Goal: Task Accomplishment & Management: Use online tool/utility

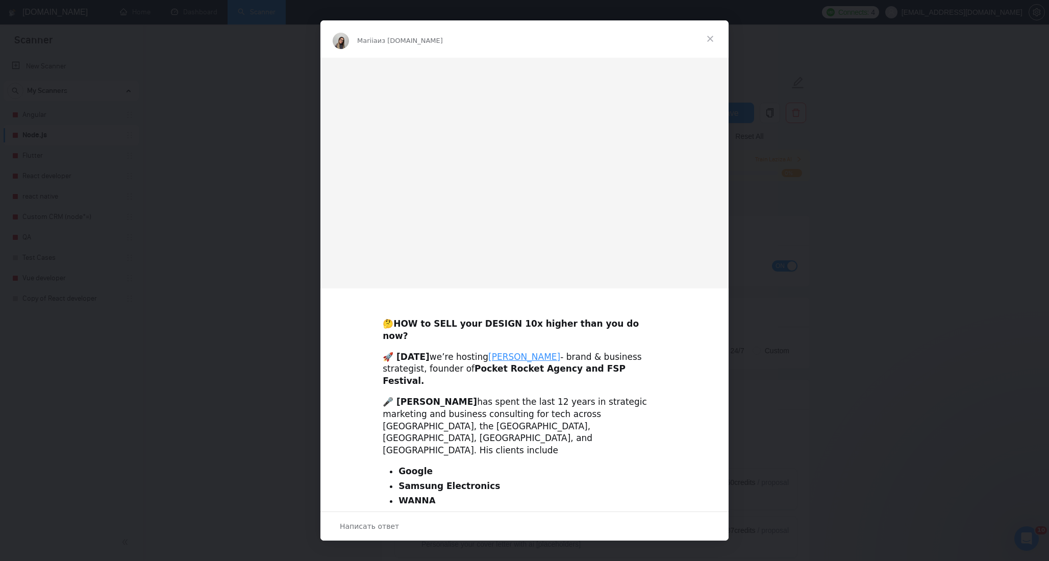
click at [469, 202] on img "Мессенджер Intercom" at bounding box center [524, 173] width 408 height 231
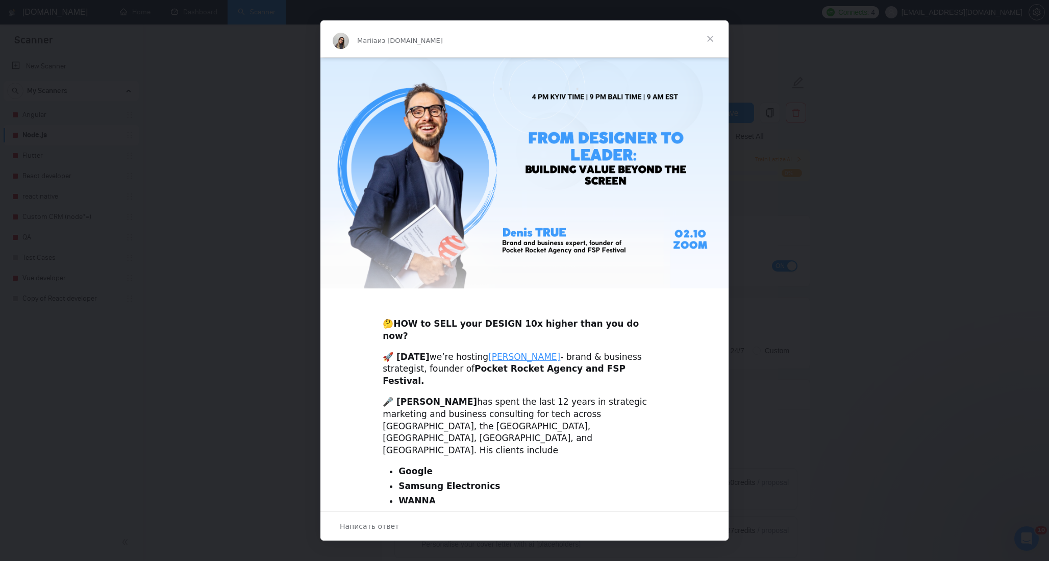
scroll to position [167, 0]
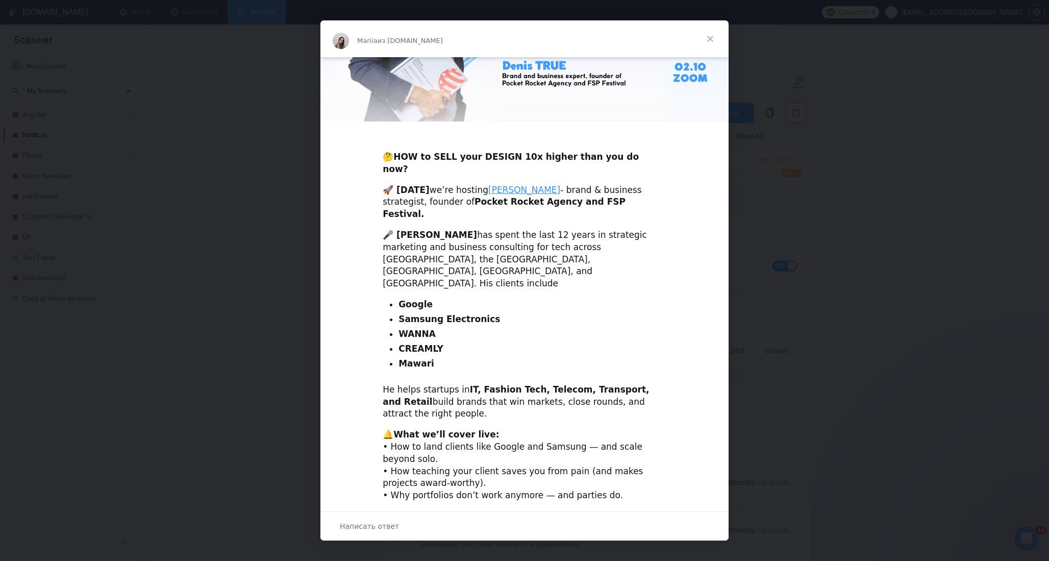
click at [713, 38] on span "Закрыть" at bounding box center [710, 38] width 37 height 37
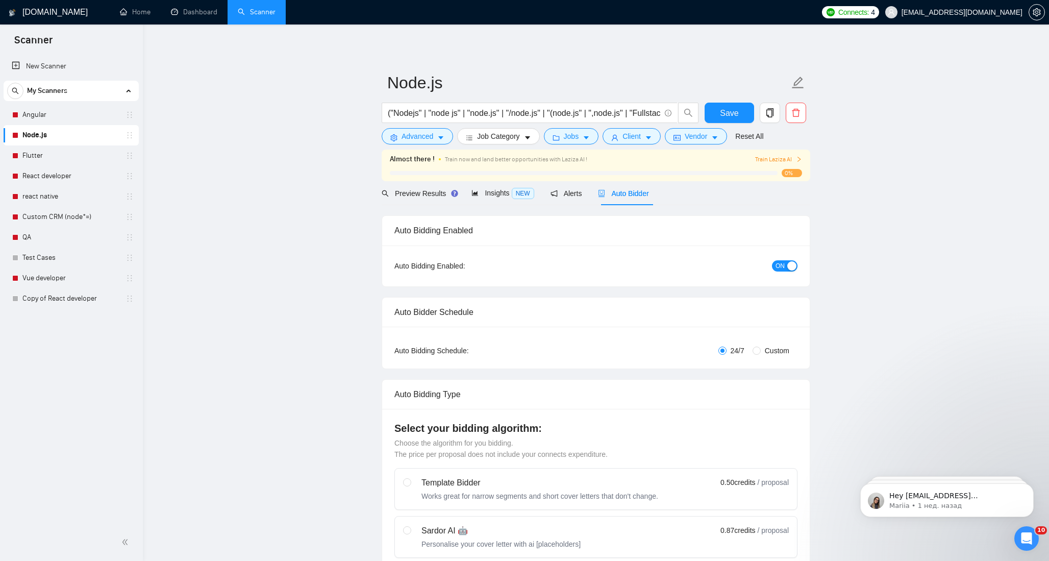
scroll to position [0, 0]
click at [189, 8] on link "Dashboard" at bounding box center [194, 12] width 46 height 9
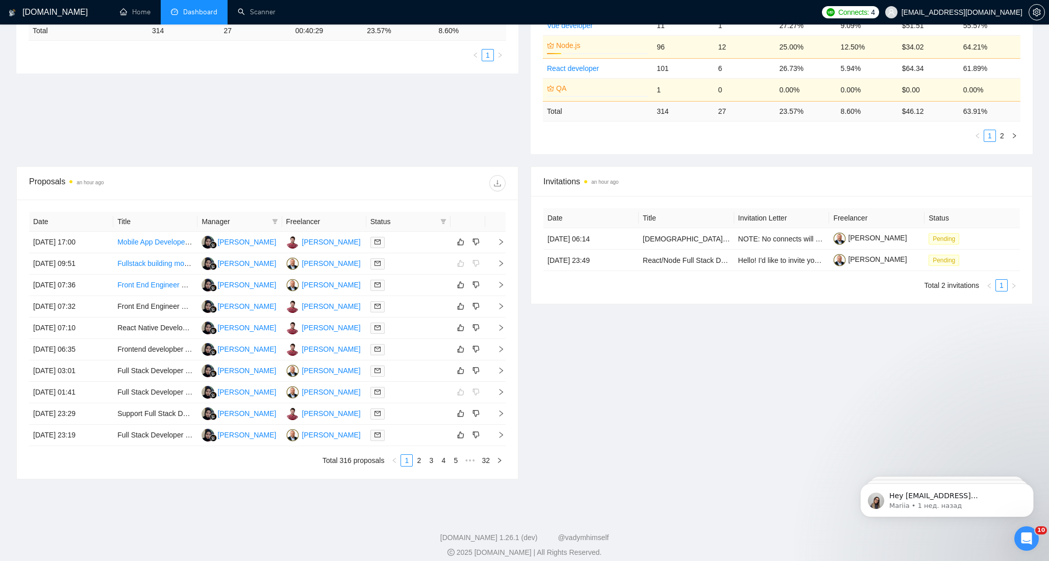
scroll to position [254, 0]
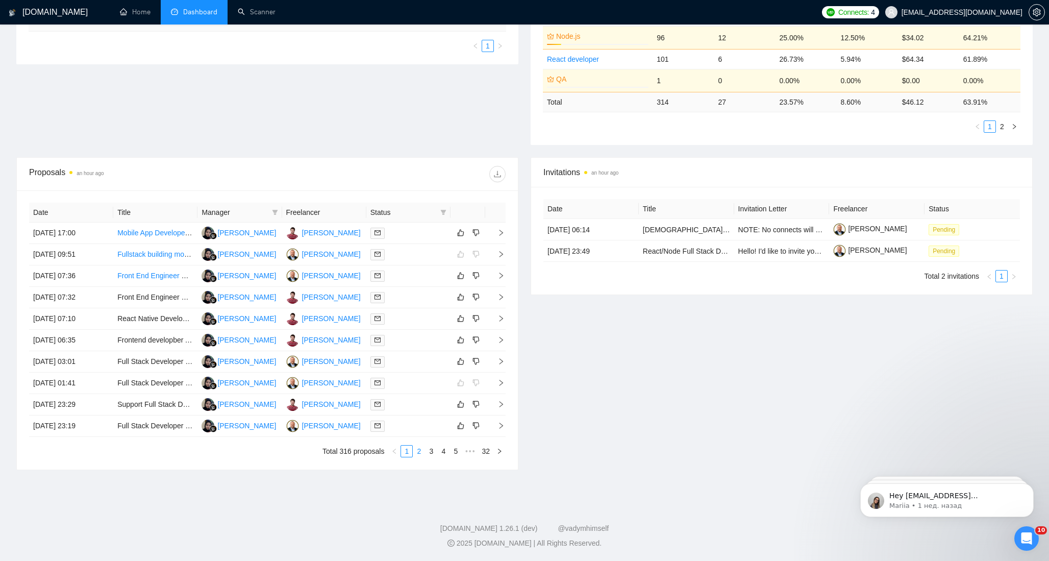
click at [419, 453] on link "2" at bounding box center [418, 450] width 11 height 11
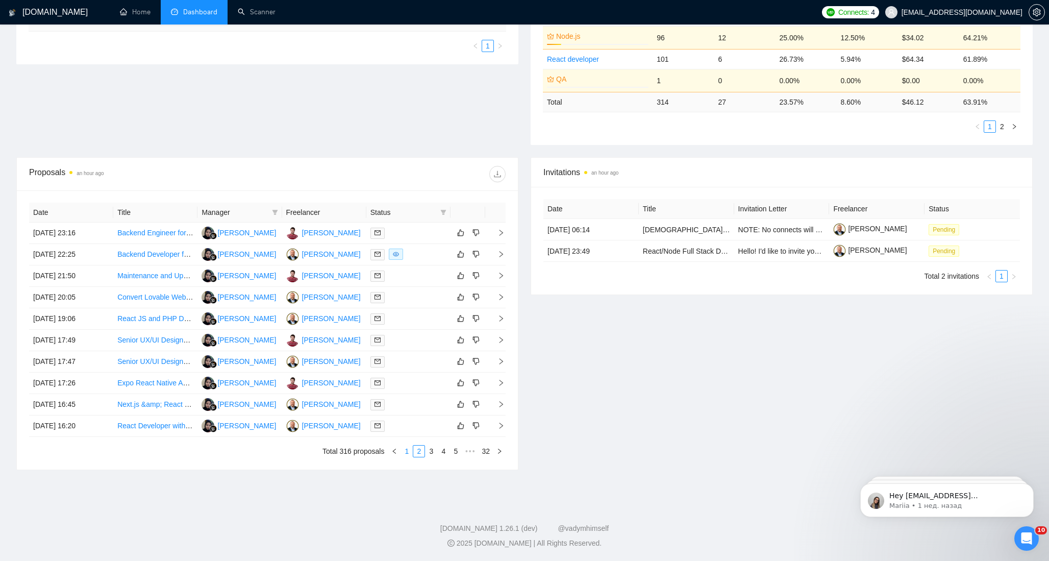
click at [408, 453] on link "1" at bounding box center [406, 450] width 11 height 11
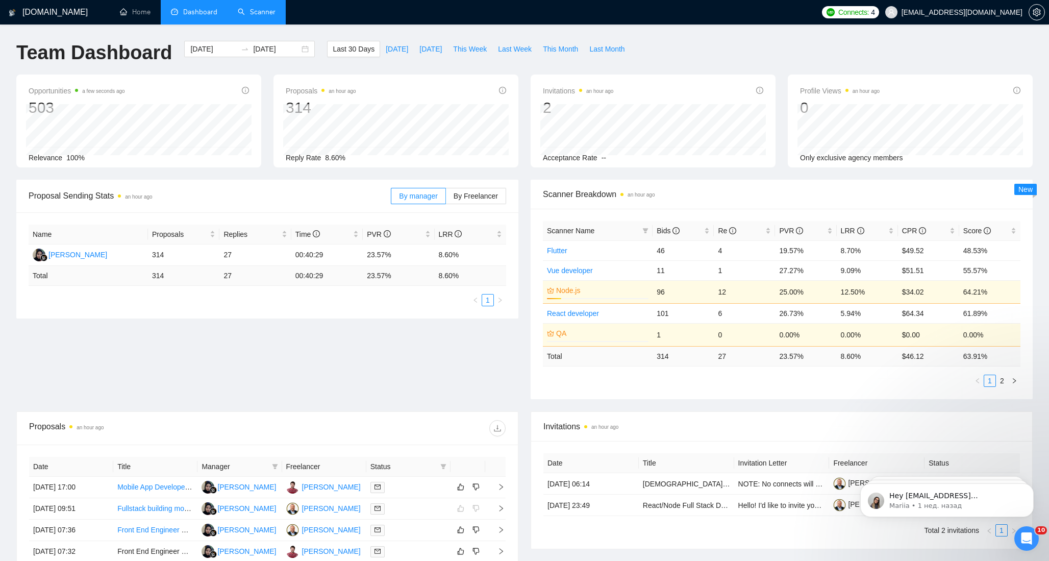
click at [260, 10] on link "Scanner" at bounding box center [257, 12] width 38 height 9
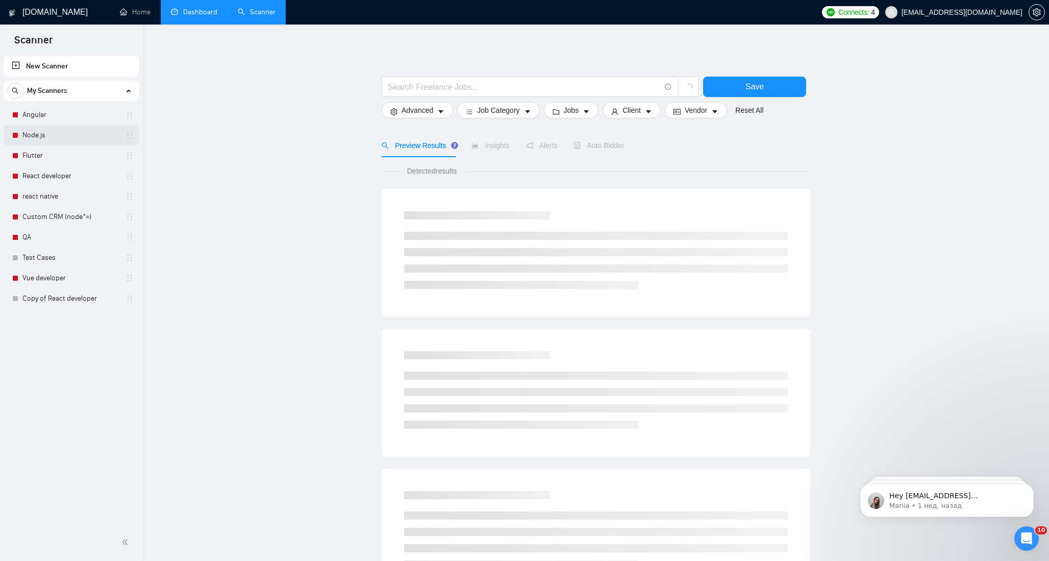
click at [39, 137] on link "Node.js" at bounding box center [70, 135] width 97 height 20
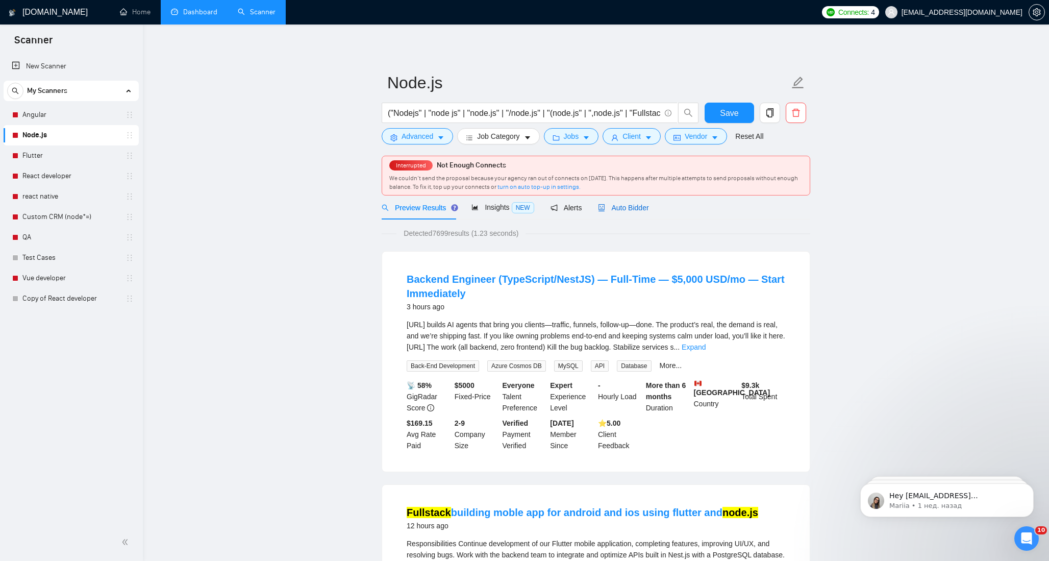
click at [630, 209] on span "Auto Bidder" at bounding box center [623, 208] width 51 height 8
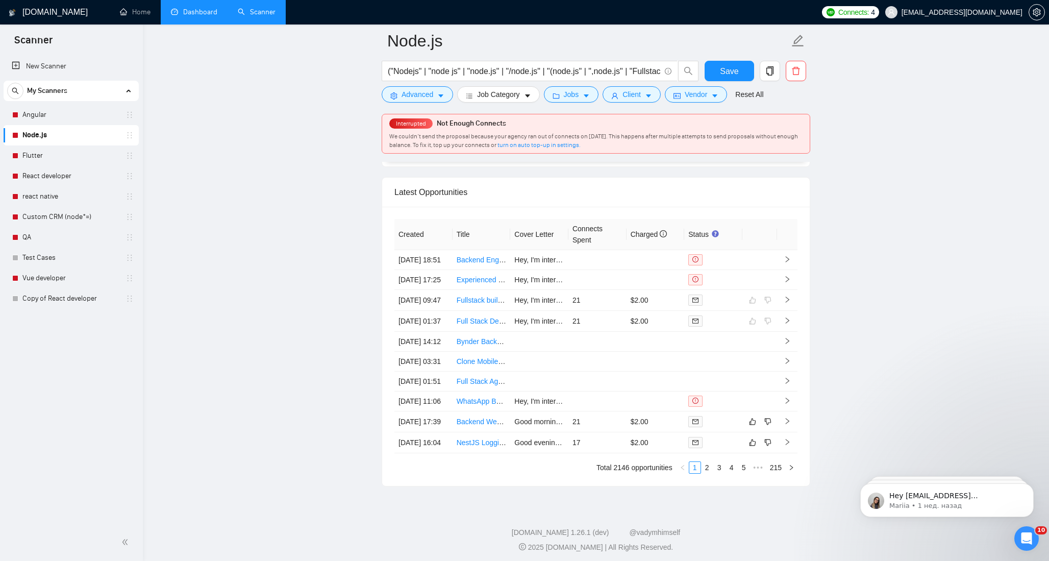
scroll to position [2677, 0]
click at [541, 314] on td "Hey, I'm interested in continuing the development of your Flutter mobile applic…" at bounding box center [539, 303] width 58 height 21
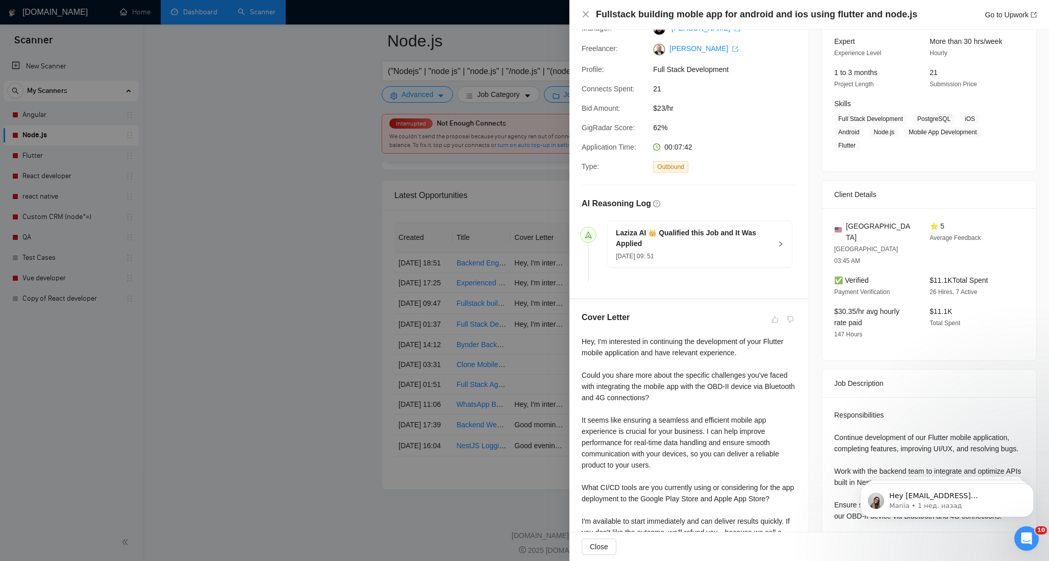
scroll to position [102, 0]
click at [514, 331] on div at bounding box center [524, 280] width 1049 height 561
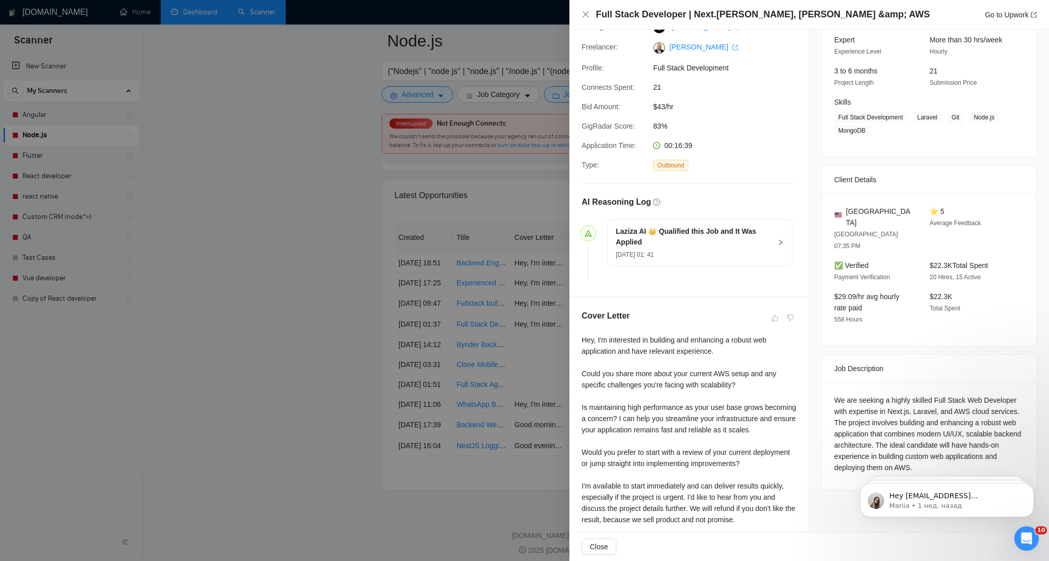
click at [489, 332] on div at bounding box center [524, 280] width 1049 height 561
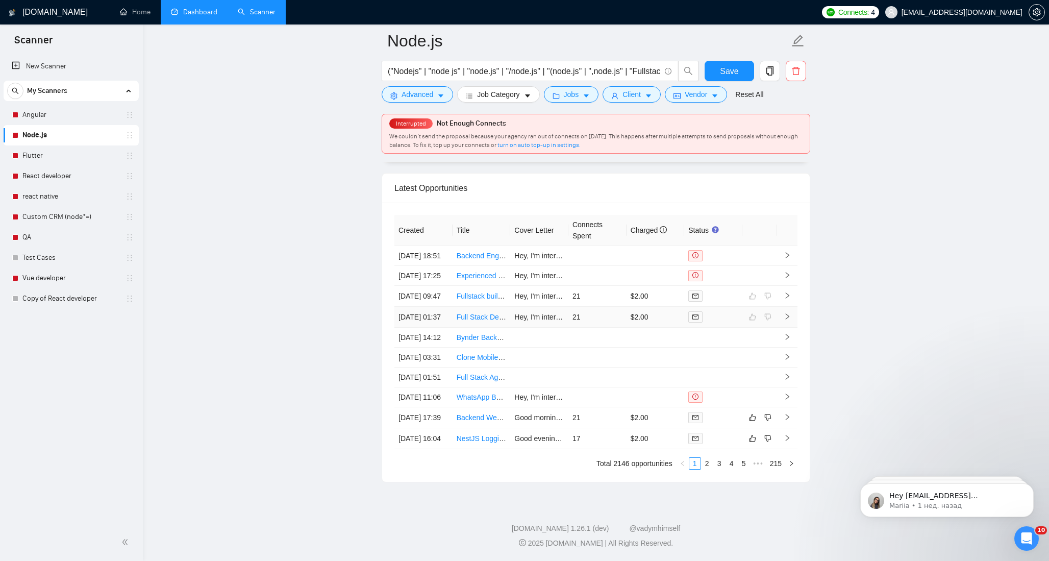
scroll to position [2792, 0]
click at [40, 175] on link "React developer" at bounding box center [70, 176] width 97 height 20
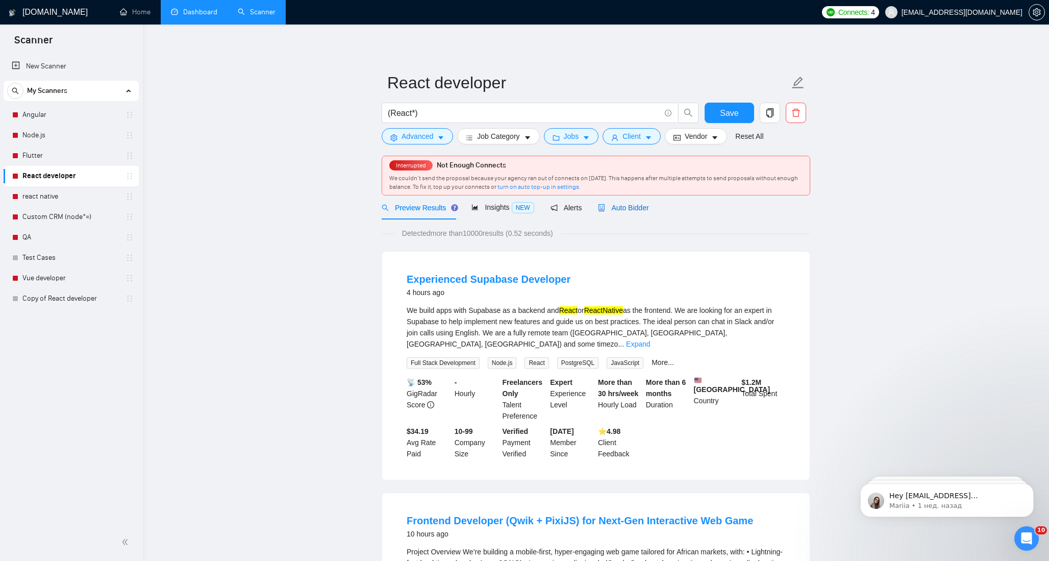
click at [635, 206] on span "Auto Bidder" at bounding box center [623, 208] width 51 height 8
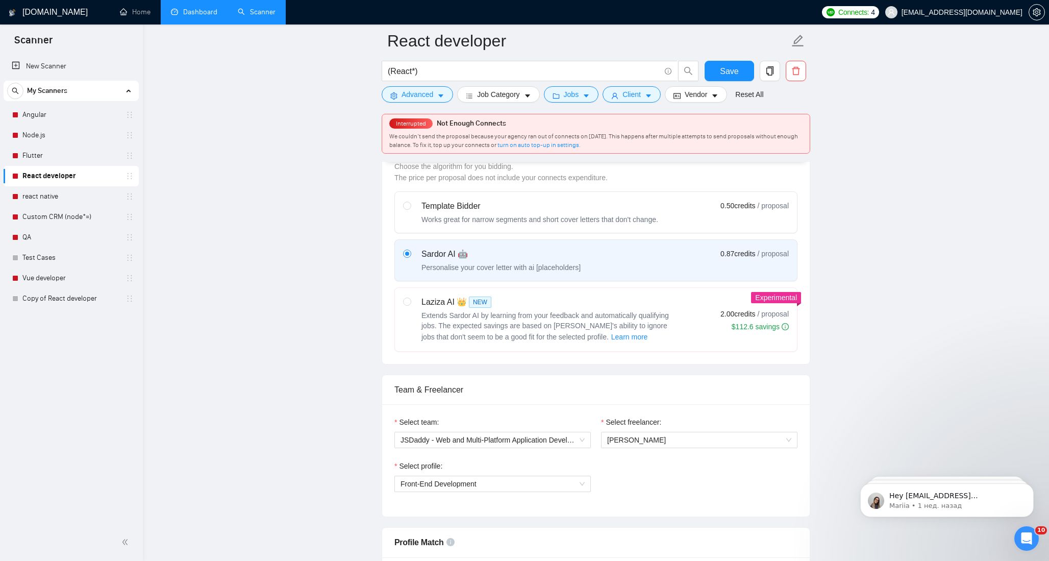
scroll to position [305, 0]
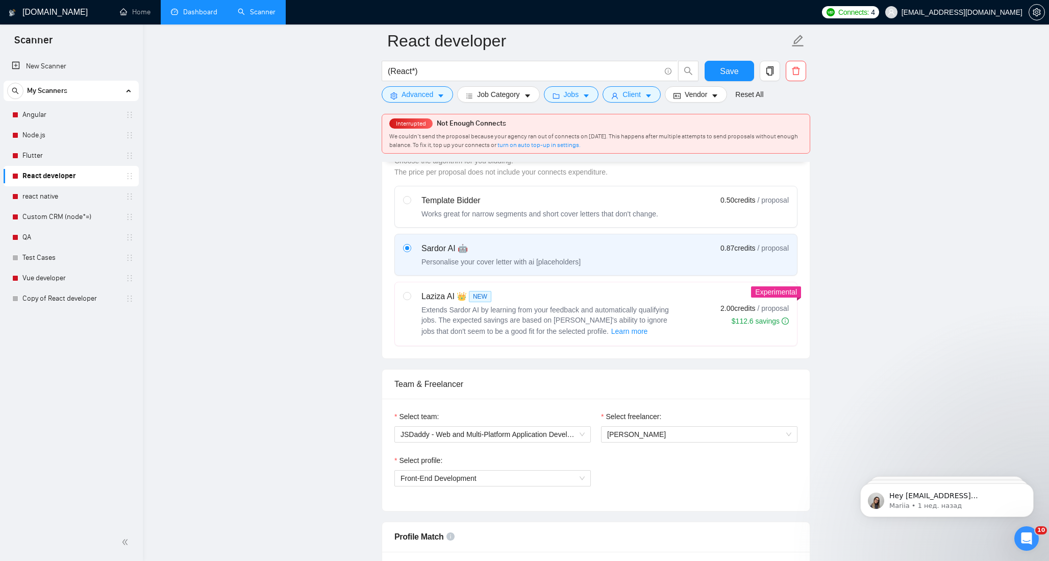
click at [412, 297] on div "Laziza AI 👑 NEW Extends Sardor AI by learning from your feedback and automatica…" at bounding box center [540, 313] width 274 height 47
click at [410, 297] on input "radio" at bounding box center [406, 295] width 7 height 7
radio input "true"
radio input "false"
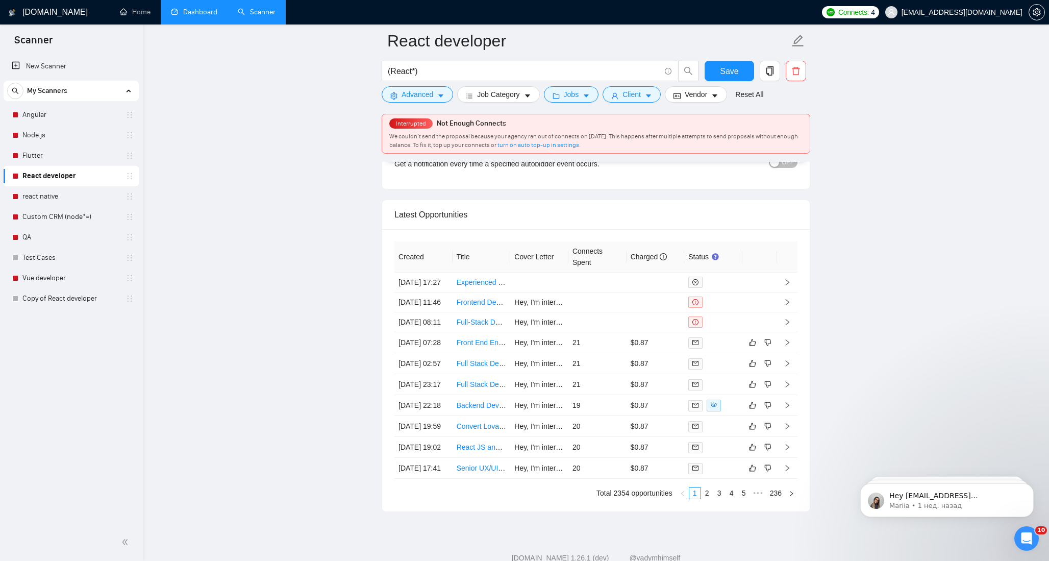
scroll to position [2635, 0]
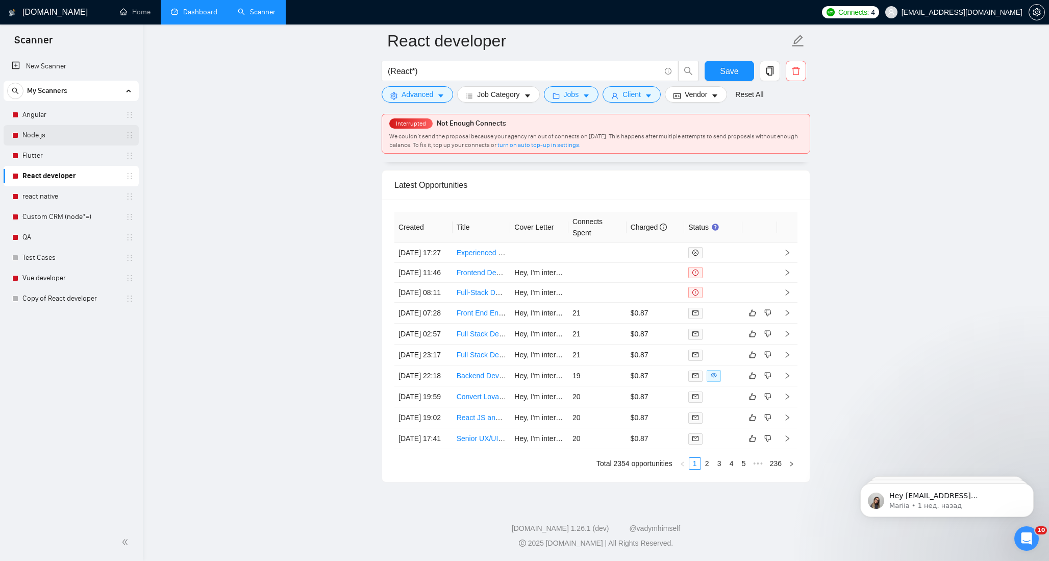
click at [68, 141] on link "Node.js" at bounding box center [70, 135] width 97 height 20
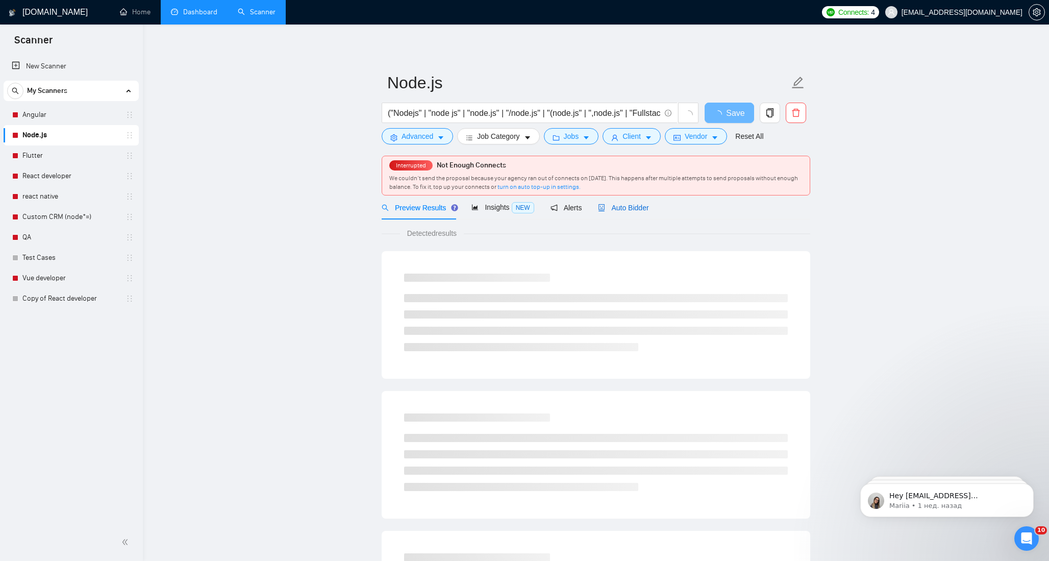
click at [610, 205] on span "Auto Bidder" at bounding box center [623, 208] width 51 height 8
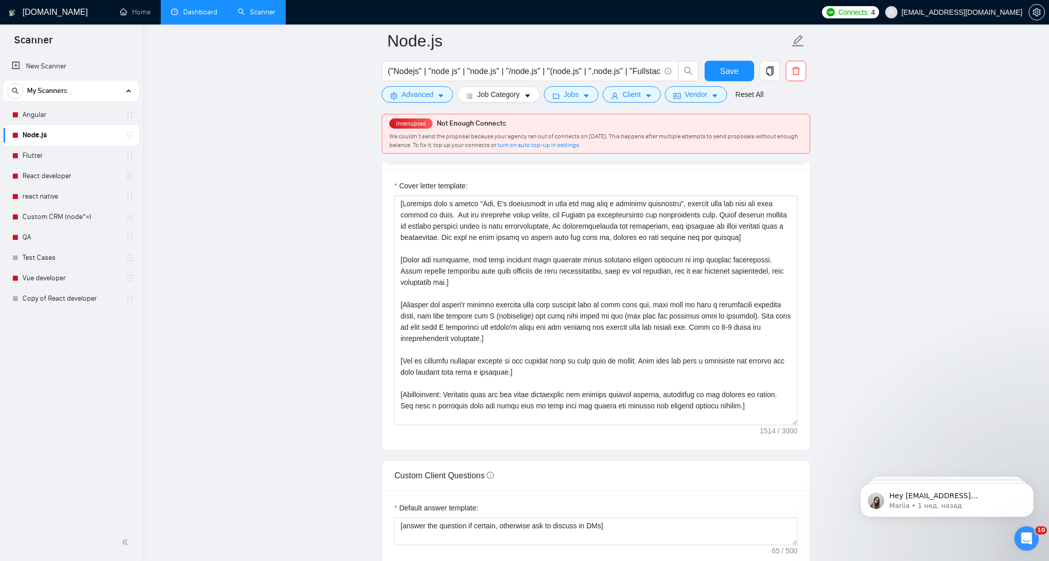
scroll to position [1171, 0]
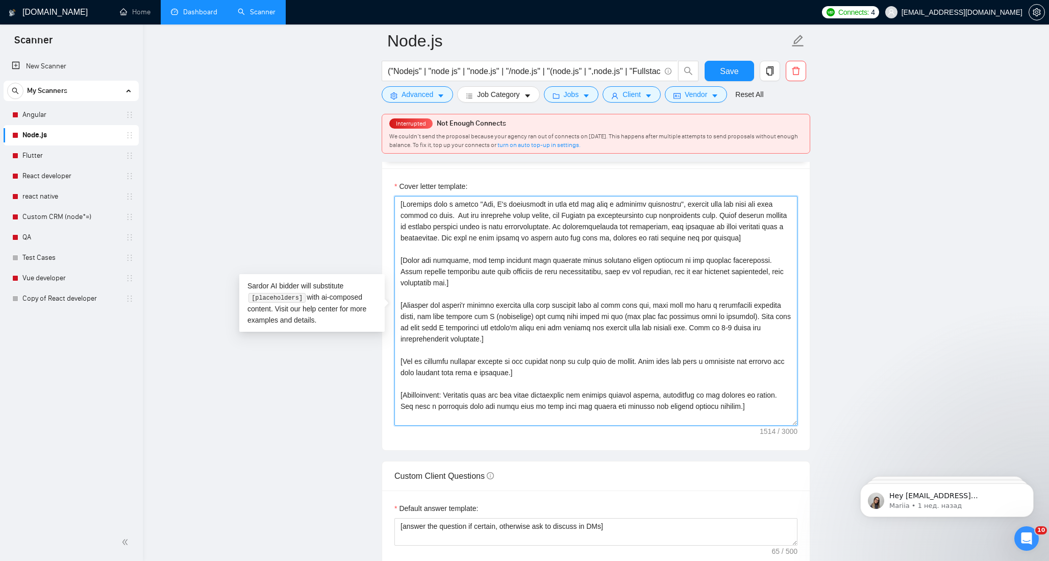
drag, startPoint x: 437, startPoint y: 249, endPoint x: 362, endPoint y: 206, distance: 87.1
click at [362, 206] on main "Node.js ("Nodejs" | "node js" | "node.js" | "/node.js" | "(node.js" | ",node.js…" at bounding box center [596, 432] width 874 height 3125
click at [47, 200] on link "react native" at bounding box center [70, 196] width 97 height 20
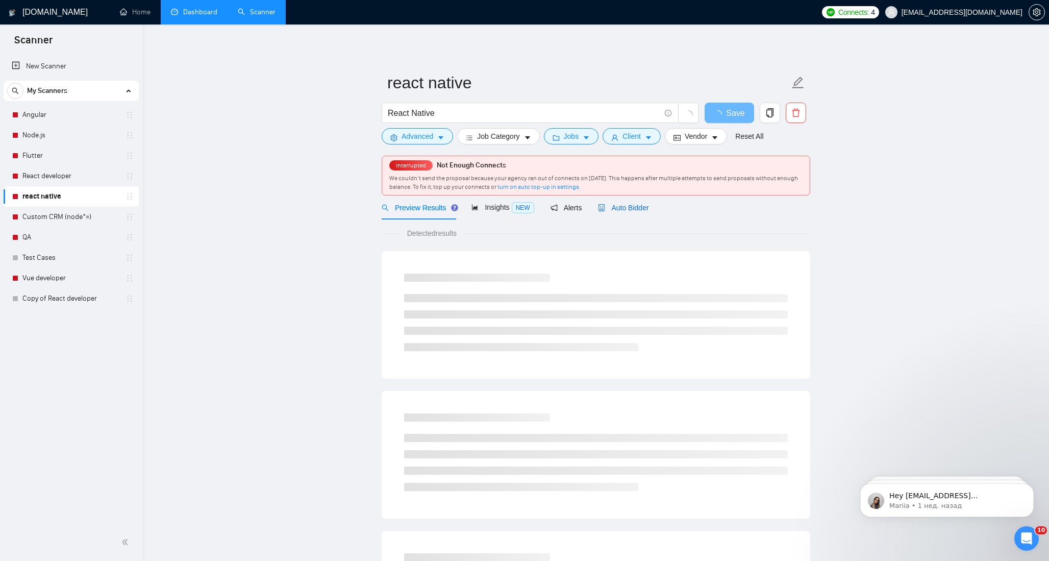
click at [629, 204] on span "Auto Bidder" at bounding box center [623, 208] width 51 height 8
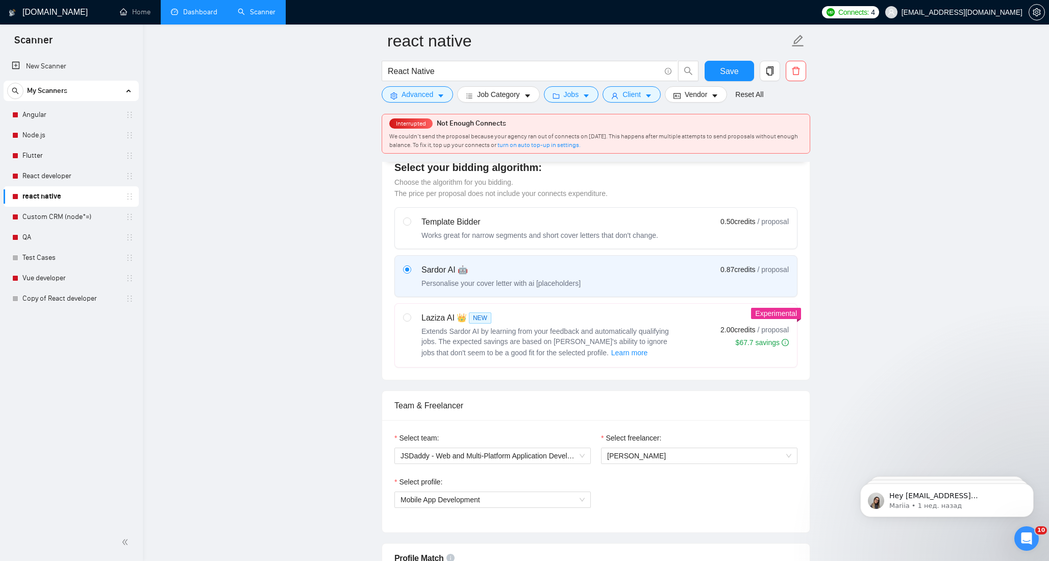
scroll to position [264, 0]
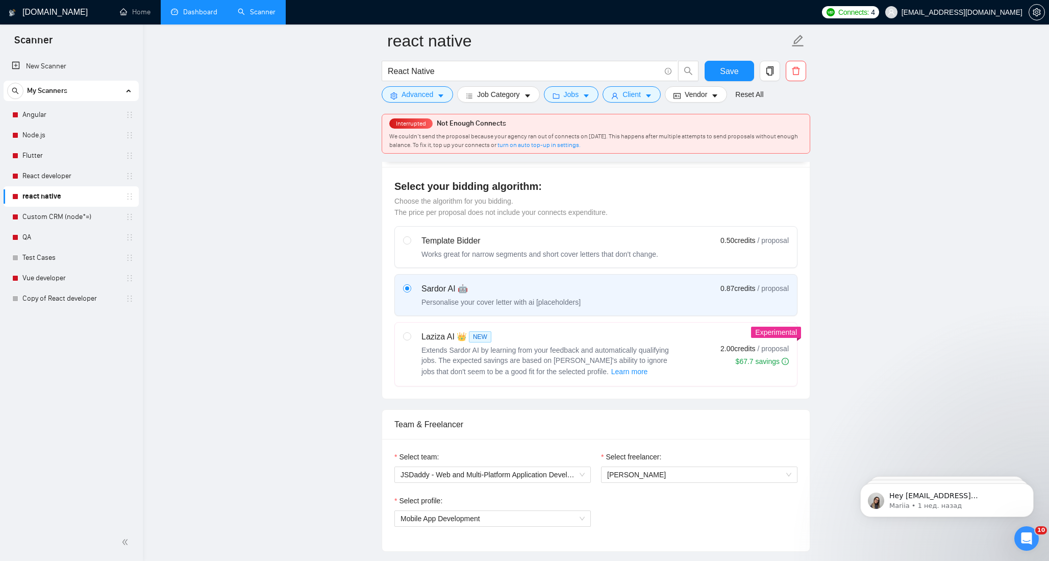
click at [647, 351] on span "Extends Sardor AI by learning from your feedback and automatically qualifying j…" at bounding box center [544, 361] width 247 height 30
click at [410, 339] on input "radio" at bounding box center [406, 335] width 7 height 7
radio input "true"
radio input "false"
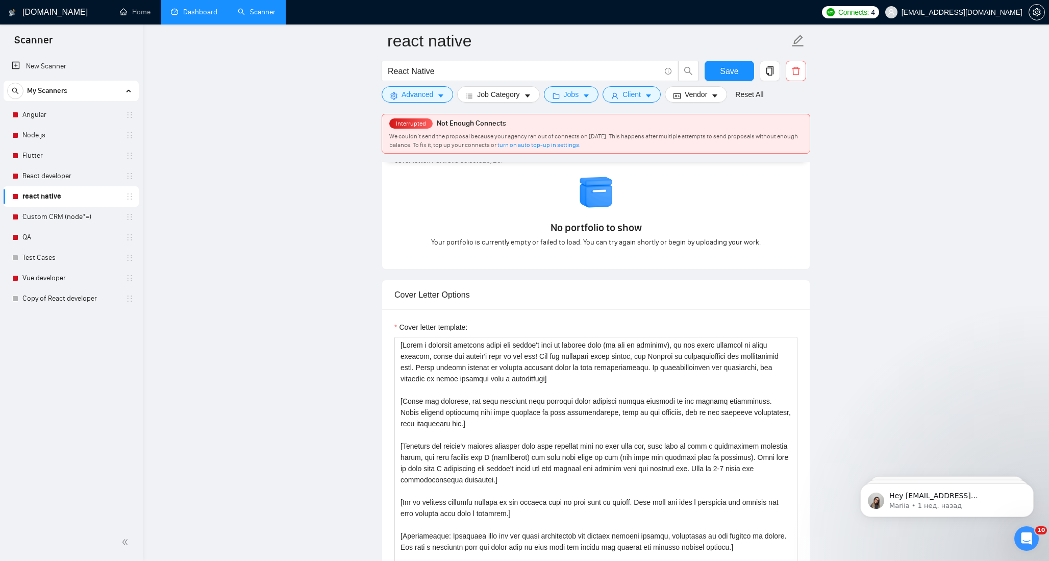
scroll to position [1078, 0]
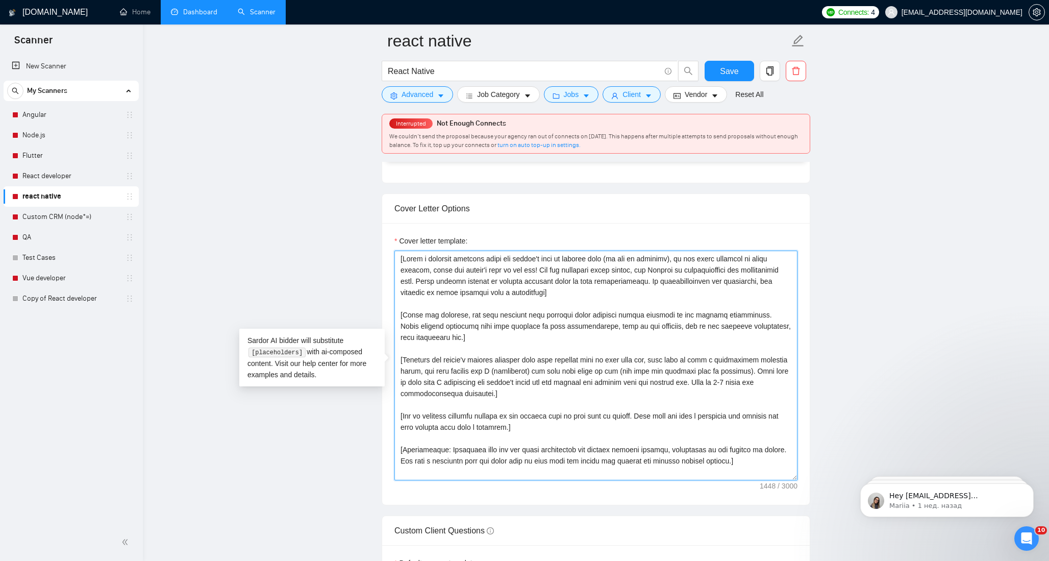
drag, startPoint x: 576, startPoint y: 295, endPoint x: 346, endPoint y: 259, distance: 232.5
click at [346, 259] on main "react native React Native Save Advanced Job Category Jobs Client Vendor Reset A…" at bounding box center [596, 425] width 874 height 2925
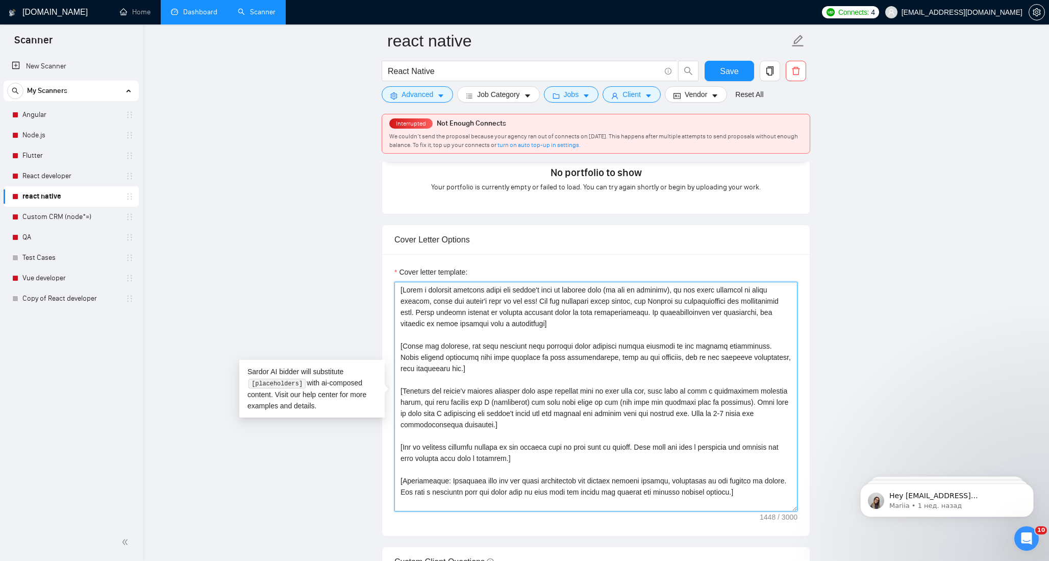
paste textarea "Greeting with a phrase "Hey, I'm interested in this job and have a relevant exp…"
type textarea "[Loremips dolo s ametco "Adi, E's doeiusmodt in utla etd mag aliq e adminimv qu…"
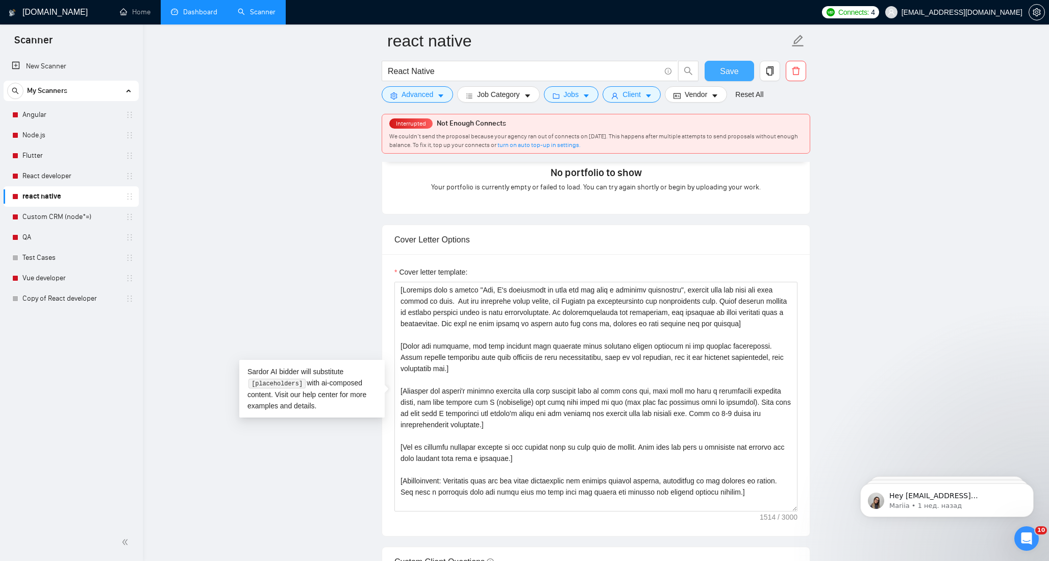
click at [724, 67] on span "Save" at bounding box center [729, 71] width 18 height 13
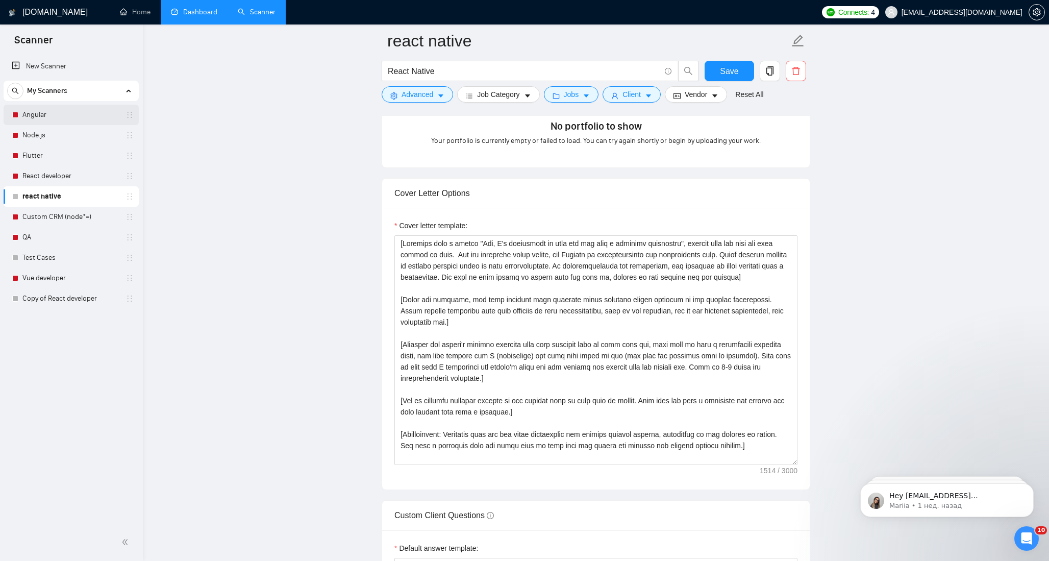
click at [46, 125] on link "Angular" at bounding box center [70, 115] width 97 height 20
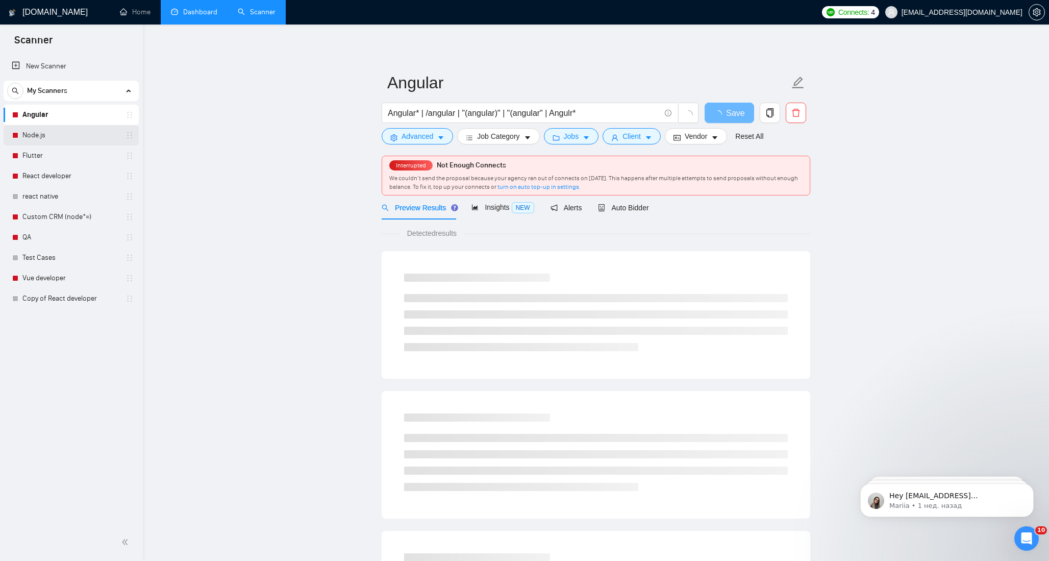
click at [49, 132] on link "Node.js" at bounding box center [70, 135] width 97 height 20
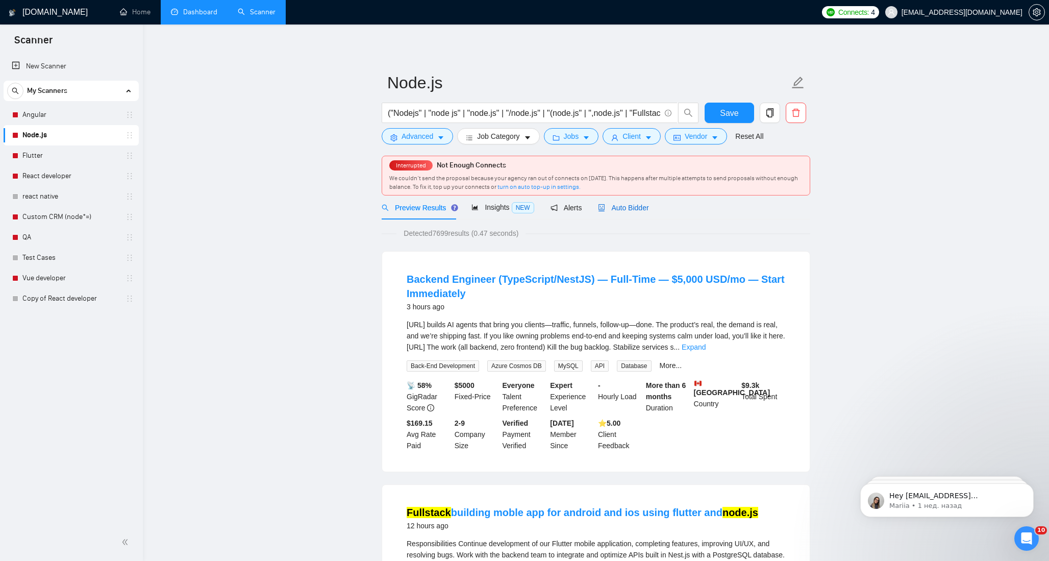
click at [626, 205] on span "Auto Bidder" at bounding box center [623, 208] width 51 height 8
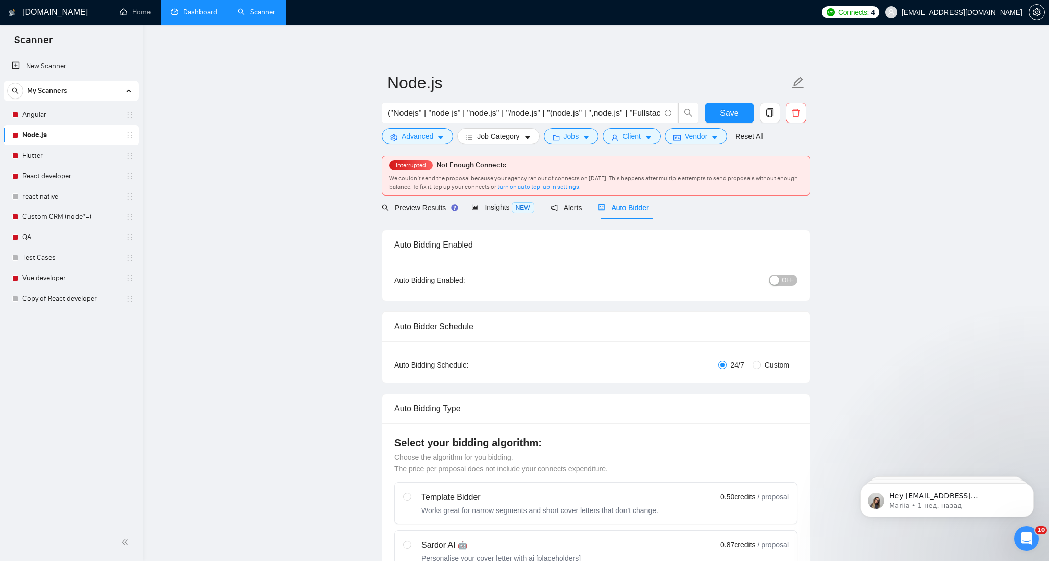
click at [778, 282] on div "button" at bounding box center [774, 280] width 9 height 9
click at [732, 108] on span "Save" at bounding box center [729, 113] width 18 height 13
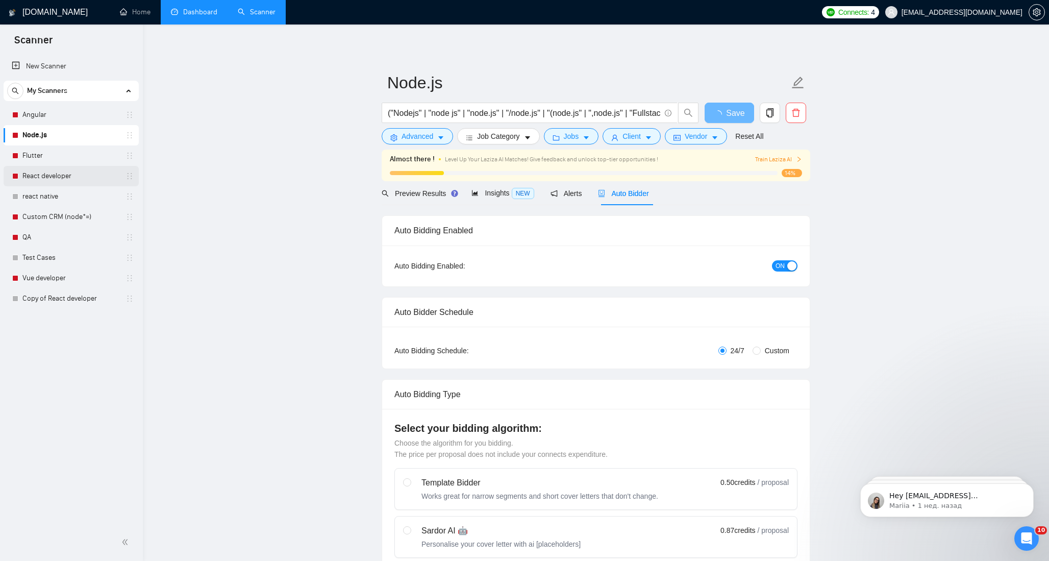
click at [42, 180] on link "React developer" at bounding box center [70, 176] width 97 height 20
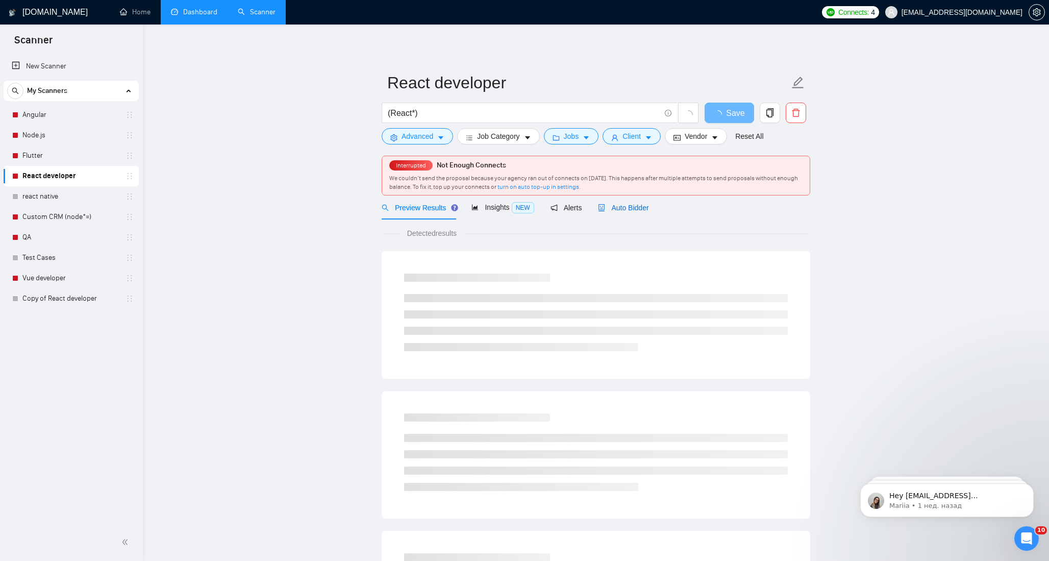
click at [634, 204] on span "Auto Bidder" at bounding box center [623, 208] width 51 height 8
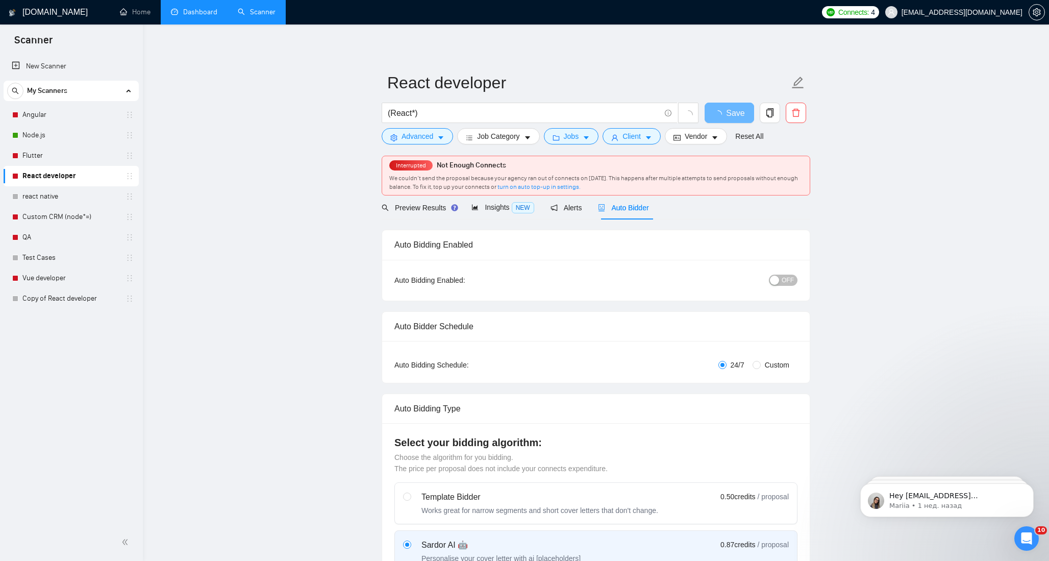
click at [789, 278] on span "OFF" at bounding box center [788, 280] width 12 height 11
click at [729, 107] on span "Save" at bounding box center [729, 113] width 18 height 13
